Goal: Transaction & Acquisition: Purchase product/service

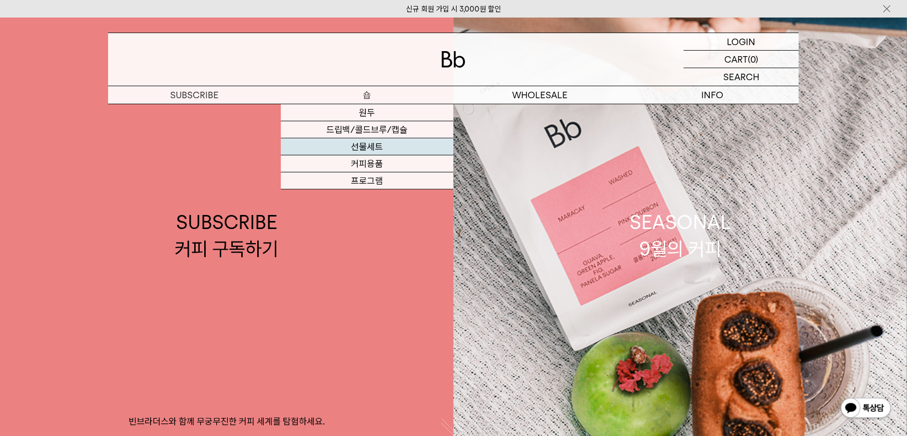
click at [382, 146] on link "선물세트" at bounding box center [367, 146] width 173 height 17
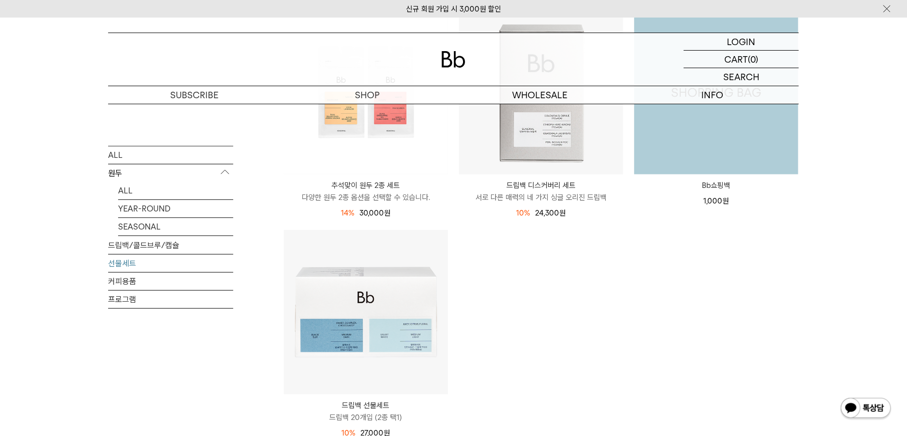
scroll to position [299, 0]
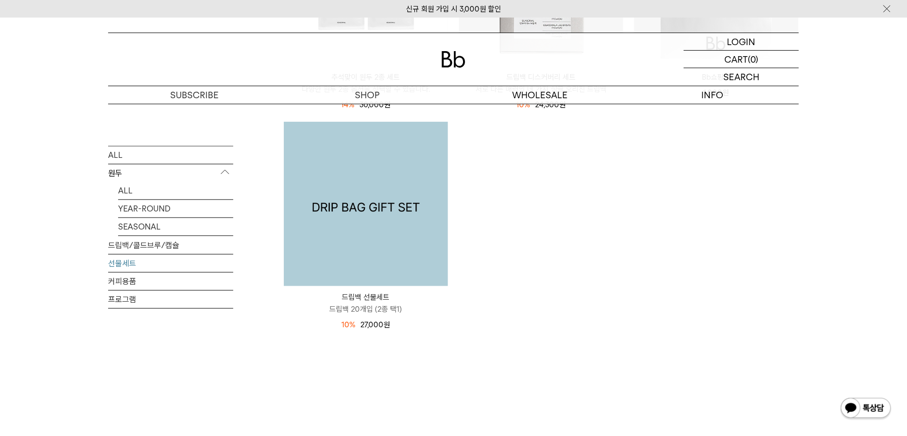
click at [348, 236] on img at bounding box center [366, 204] width 164 height 164
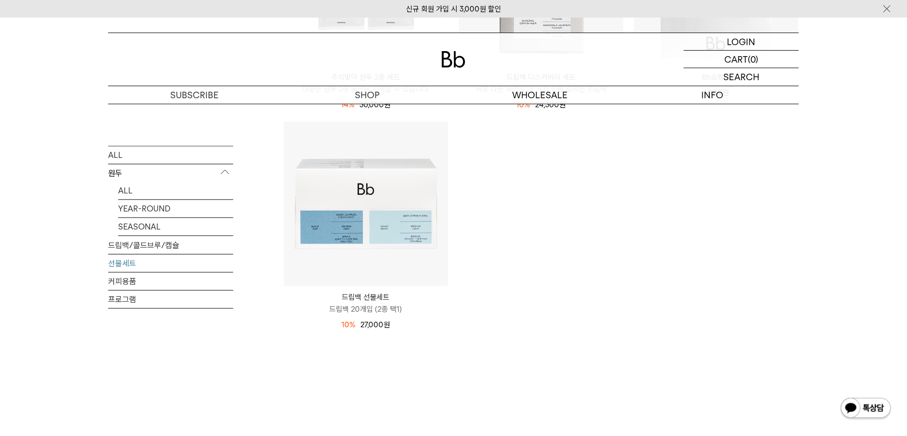
scroll to position [13, 0]
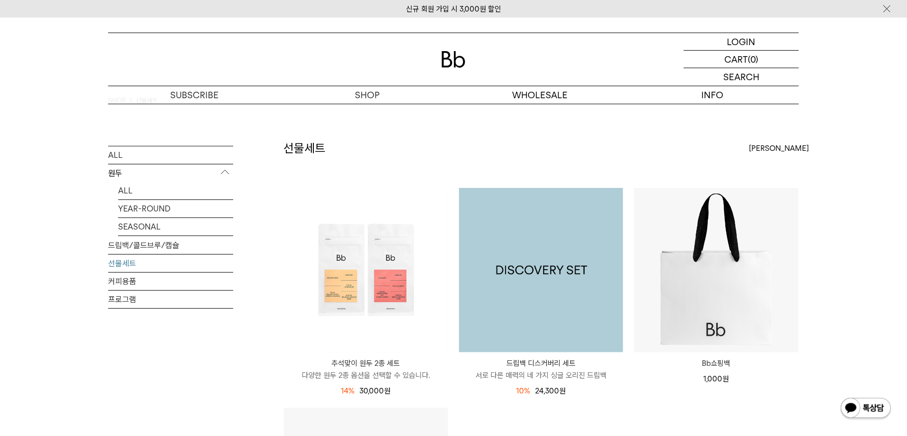
click at [532, 239] on img at bounding box center [541, 270] width 164 height 164
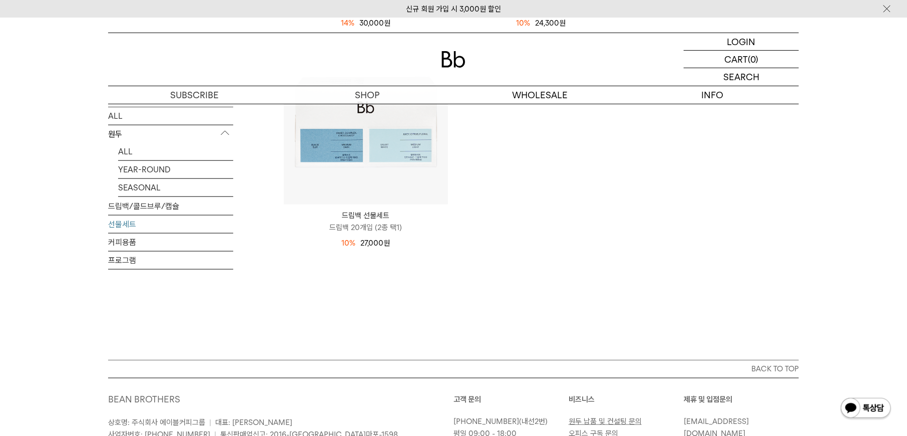
click at [529, 292] on div "선물세트 상품 4 개 최신순 최신순 인기순 낮은가격순 높은가격순" at bounding box center [541, 66] width 516 height 588
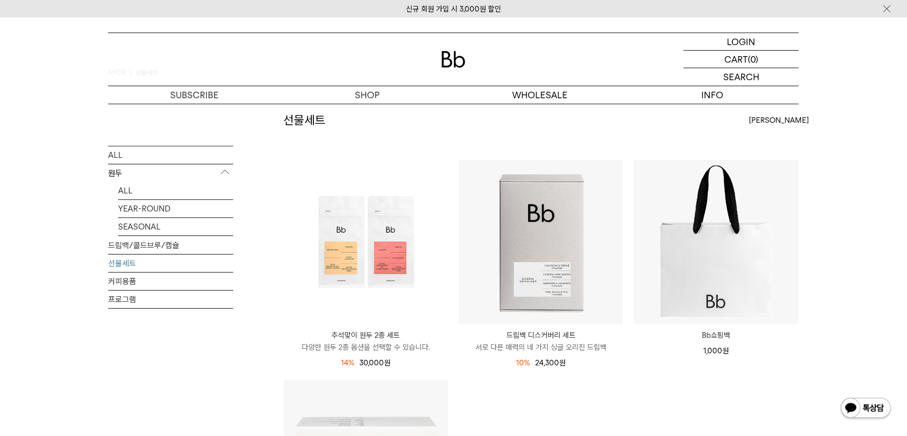
scroll to position [38, 0]
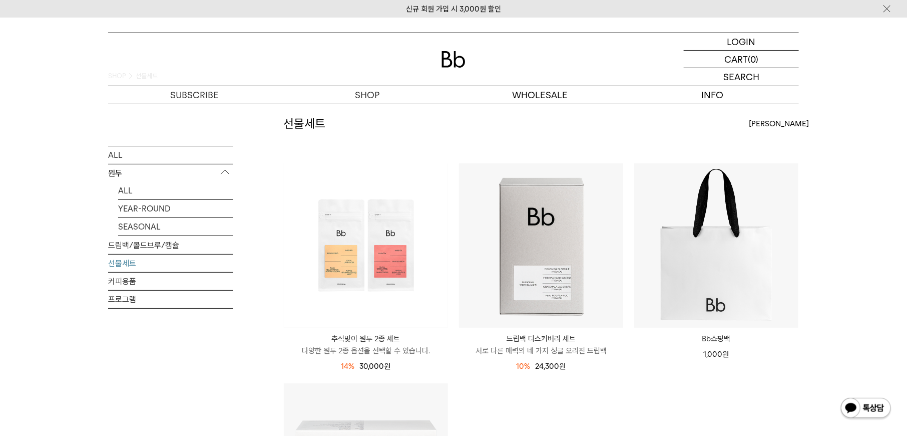
click at [599, 402] on ul "추석맞이 원두 2종 세트 다양한 원두 2종 옵션을 선택할 수 있습니다. 14% 35,000원 30,000 원" at bounding box center [541, 383] width 526 height 440
click at [669, 393] on ul "추석맞이 원두 2종 세트 다양한 원두 2종 옵션을 선택할 수 있습니다. 14% 35,000원 30,000 원" at bounding box center [541, 383] width 526 height 440
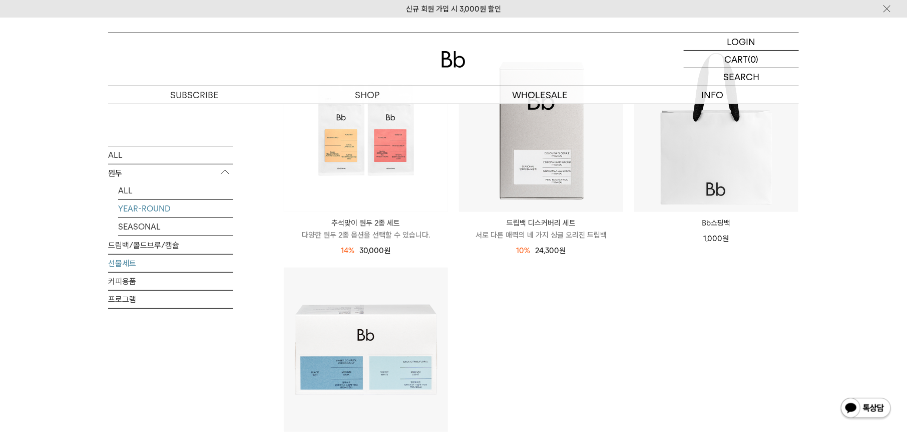
scroll to position [0, 0]
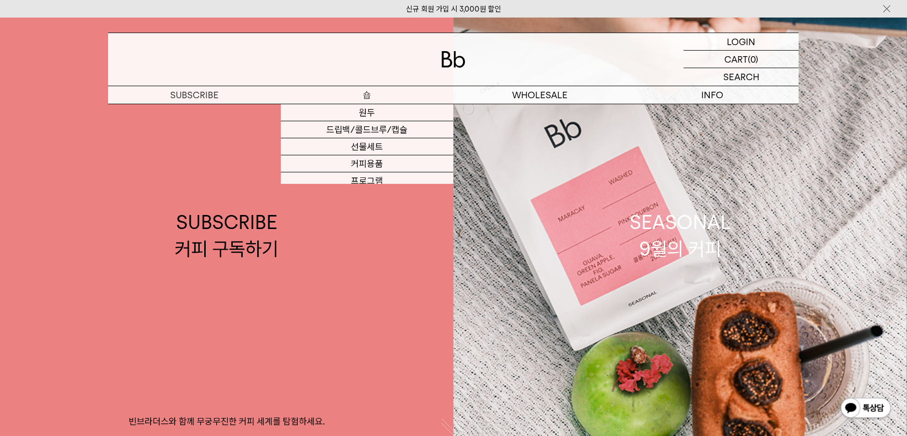
click at [377, 97] on p "숍" at bounding box center [367, 95] width 173 height 18
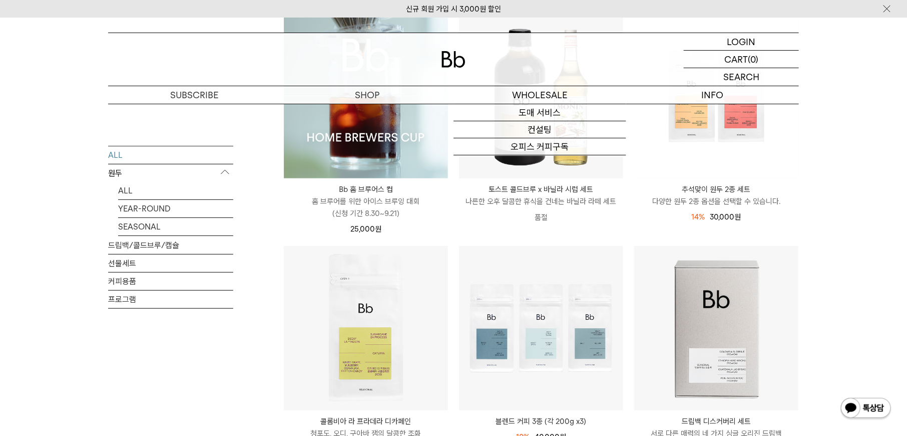
scroll to position [180, 0]
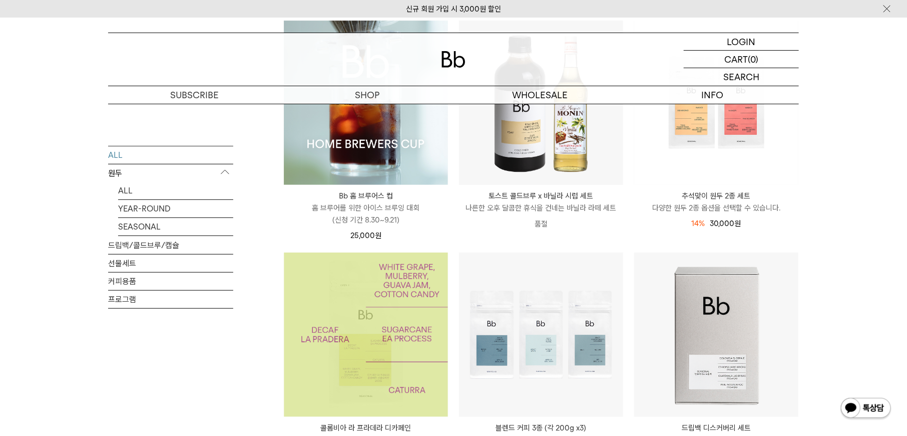
click at [373, 330] on img at bounding box center [366, 334] width 164 height 164
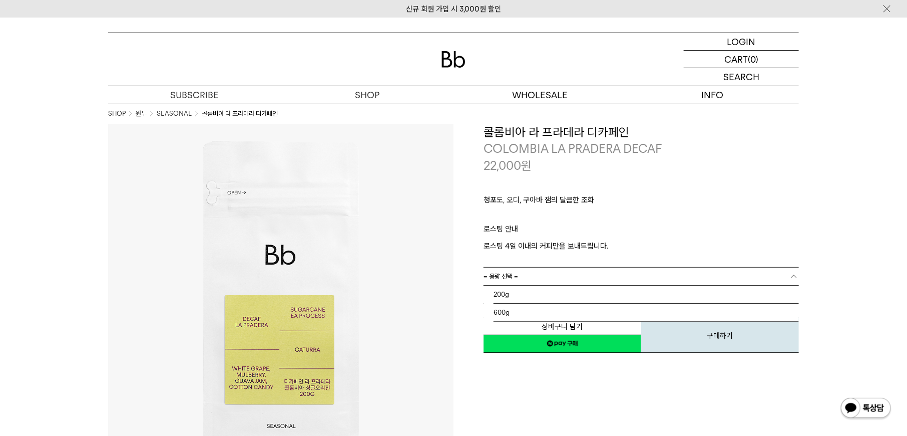
click at [527, 282] on link "= 용량 선택 =" at bounding box center [642, 276] width 316 height 18
click at [526, 288] on li "200g" at bounding box center [646, 294] width 305 height 18
click at [587, 215] on p "ㅤ" at bounding box center [642, 217] width 316 height 12
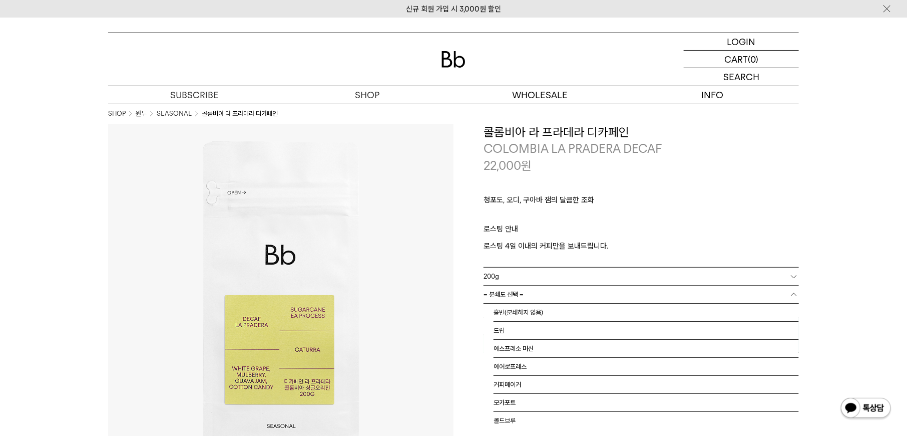
click at [538, 290] on link "= 분쇄도 선택 =" at bounding box center [642, 294] width 316 height 18
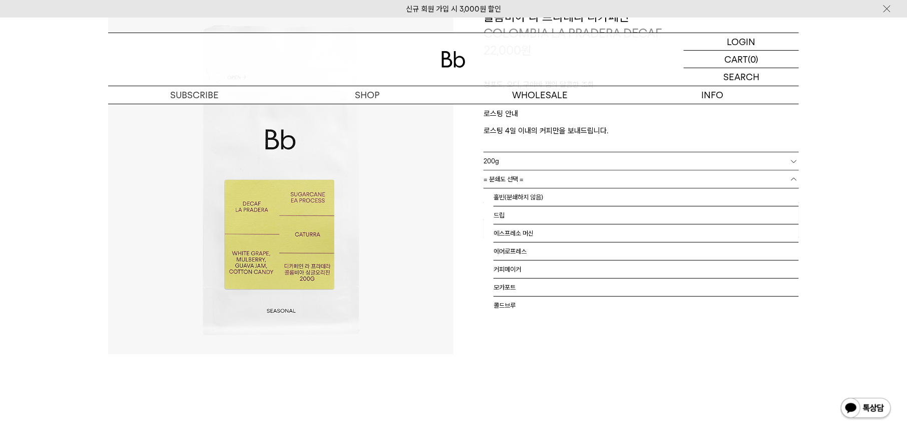
scroll to position [5, 0]
click at [538, 342] on div "**********" at bounding box center [627, 182] width 346 height 346
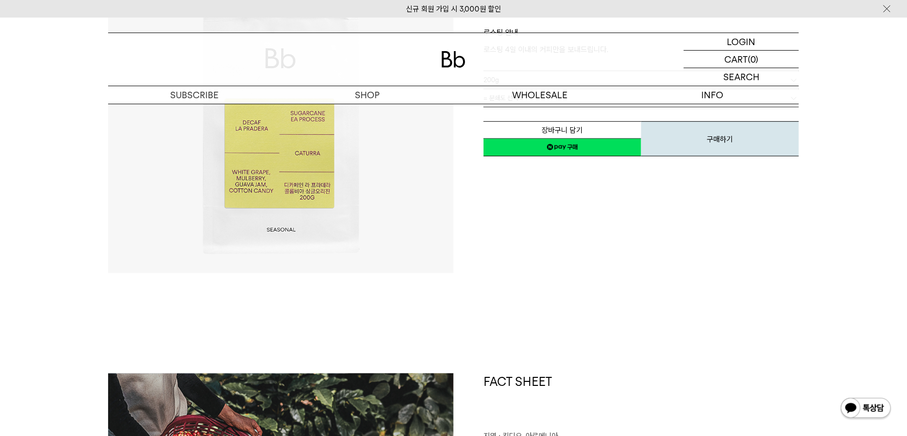
scroll to position [0, 0]
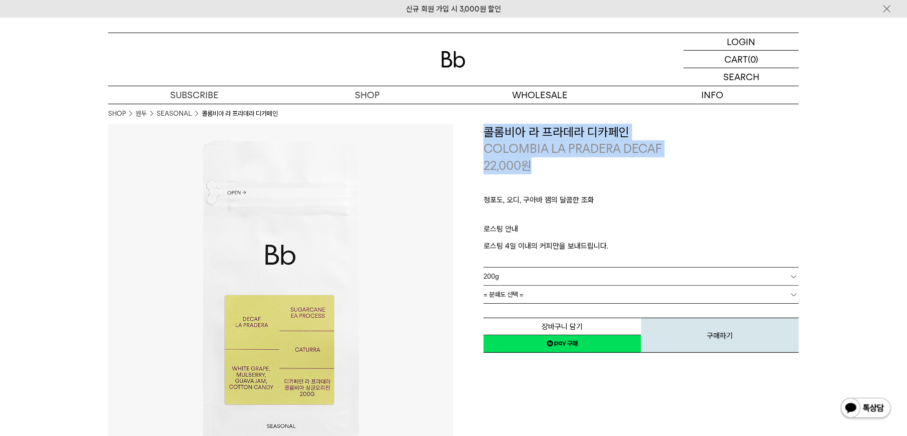
drag, startPoint x: 570, startPoint y: 163, endPoint x: 491, endPoint y: 116, distance: 92.1
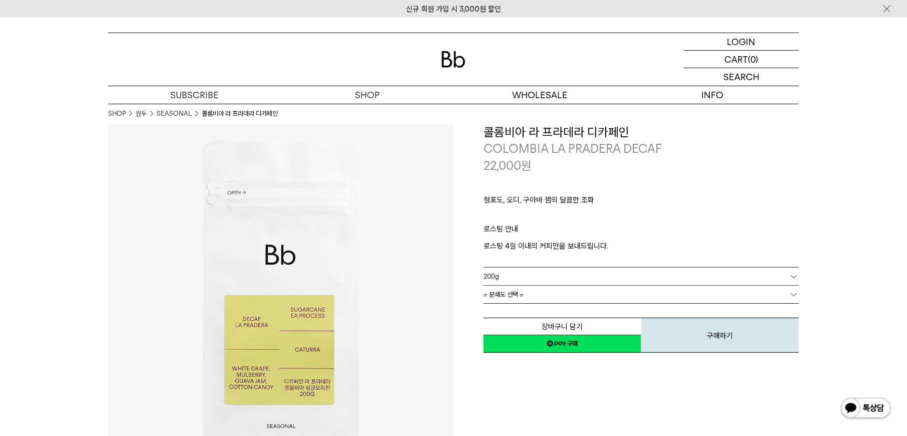
click at [562, 168] on div "22,000 원" at bounding box center [642, 165] width 316 height 17
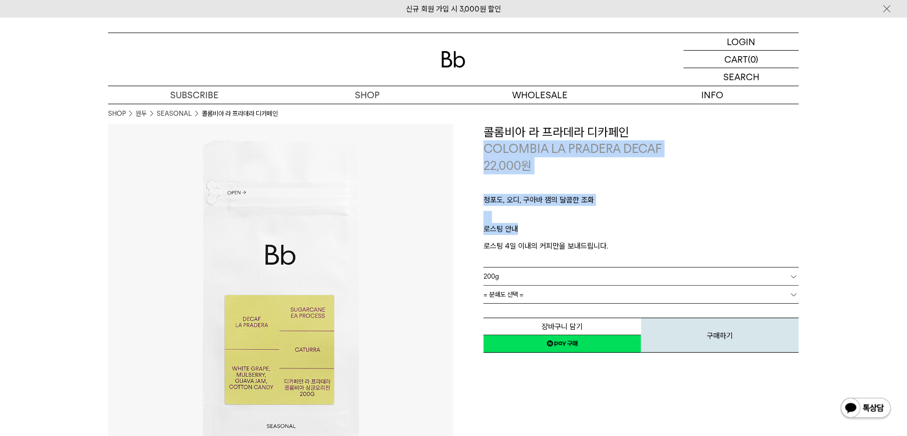
drag, startPoint x: 561, startPoint y: 224, endPoint x: 489, endPoint y: 143, distance: 108.5
click at [488, 143] on div "**********" at bounding box center [642, 239] width 316 height 230
click at [556, 216] on p "ㅤ" at bounding box center [642, 217] width 316 height 12
